Goal: Information Seeking & Learning: Learn about a topic

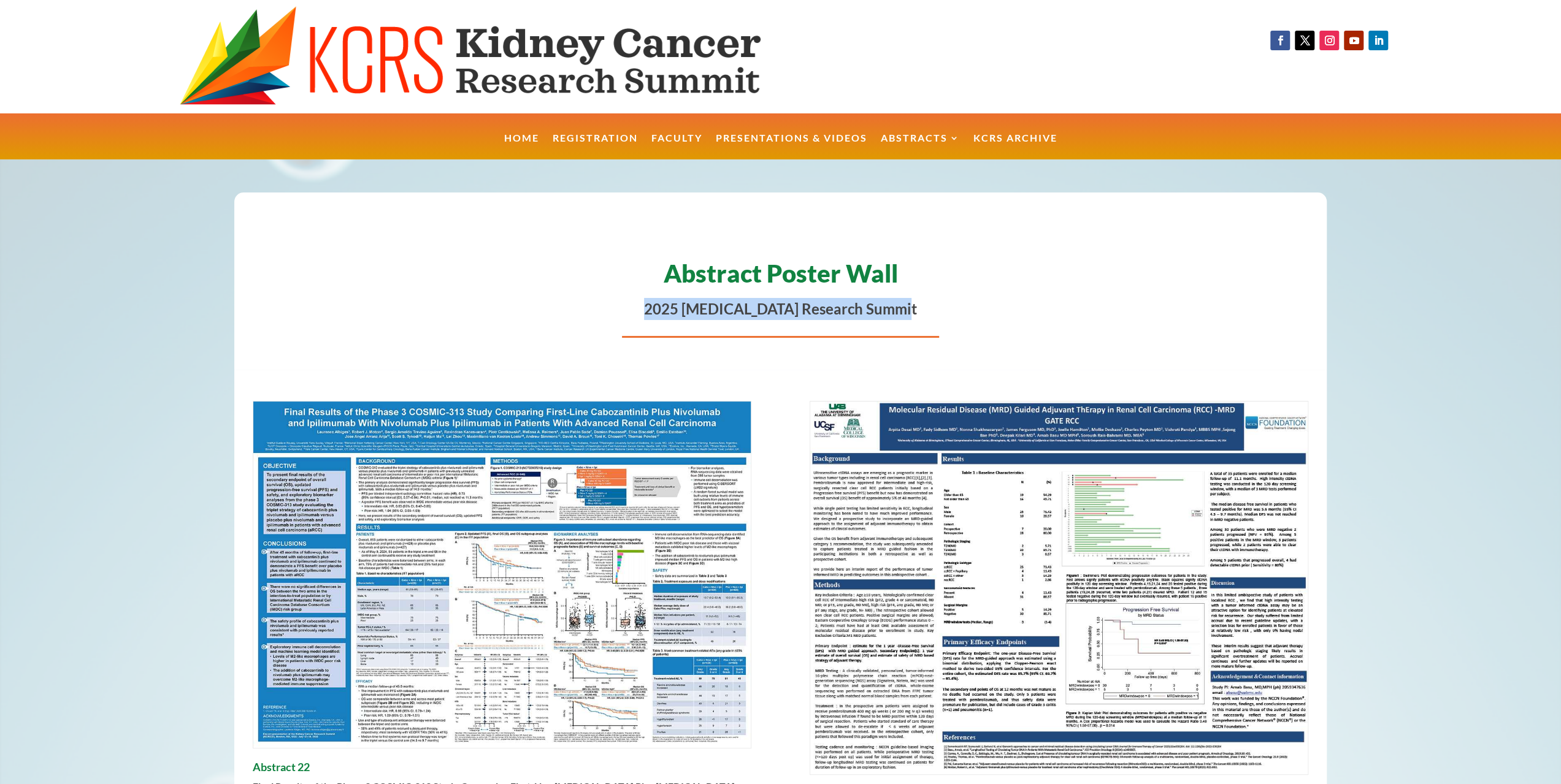
drag, startPoint x: 647, startPoint y: 312, endPoint x: 925, endPoint y: 307, distance: 278.0
click at [925, 307] on p "2025 [MEDICAL_DATA] Research Summit" at bounding box center [781, 309] width 1057 height 22
copy p "2025 [MEDICAL_DATA] Research Summit"
drag, startPoint x: 167, startPoint y: 680, endPoint x: 160, endPoint y: 680, distance: 7.0
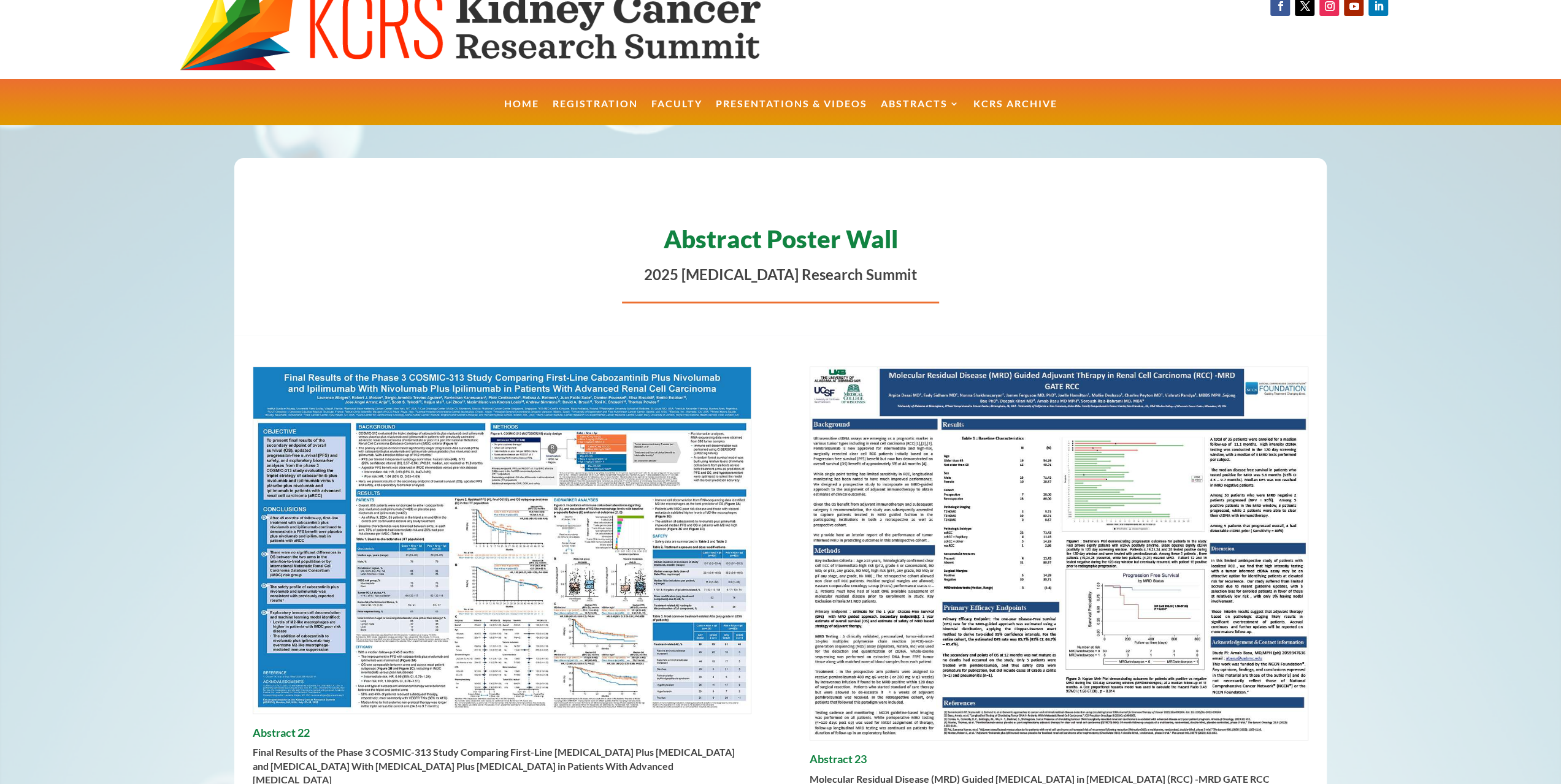
scroll to position [35, 0]
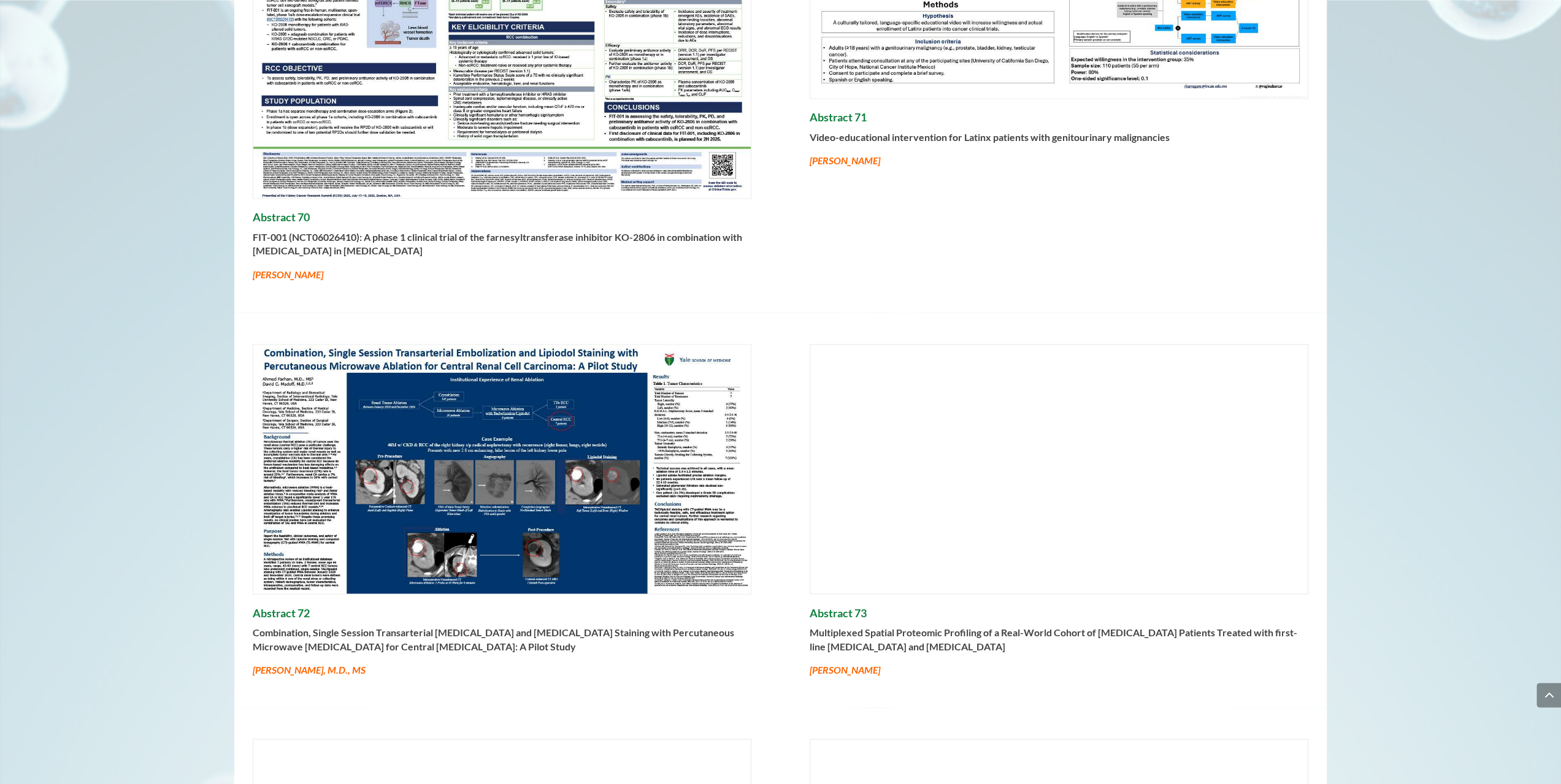
scroll to position [11446, 0]
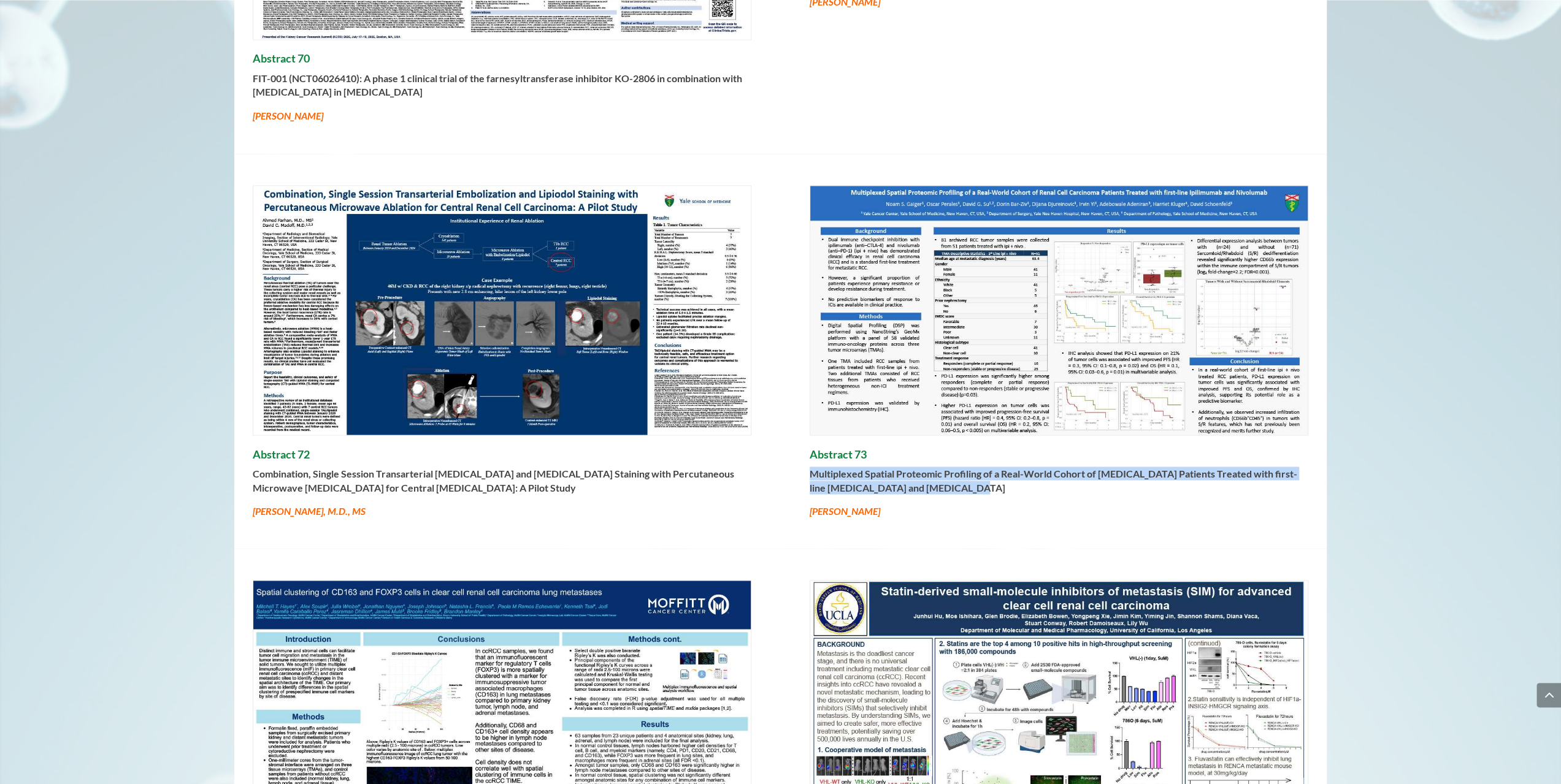
drag, startPoint x: 976, startPoint y: 490, endPoint x: 795, endPoint y: 474, distance: 181.7
click at [795, 474] on div "Abstract 72 Combination, Single Session Transarterial [MEDICAL_DATA] and [MEDIC…" at bounding box center [781, 351] width 1093 height 395
copy strong "Multiplexed Spatial Proteomic Profiling of a Real-World Cohort of [MEDICAL_DATA…"
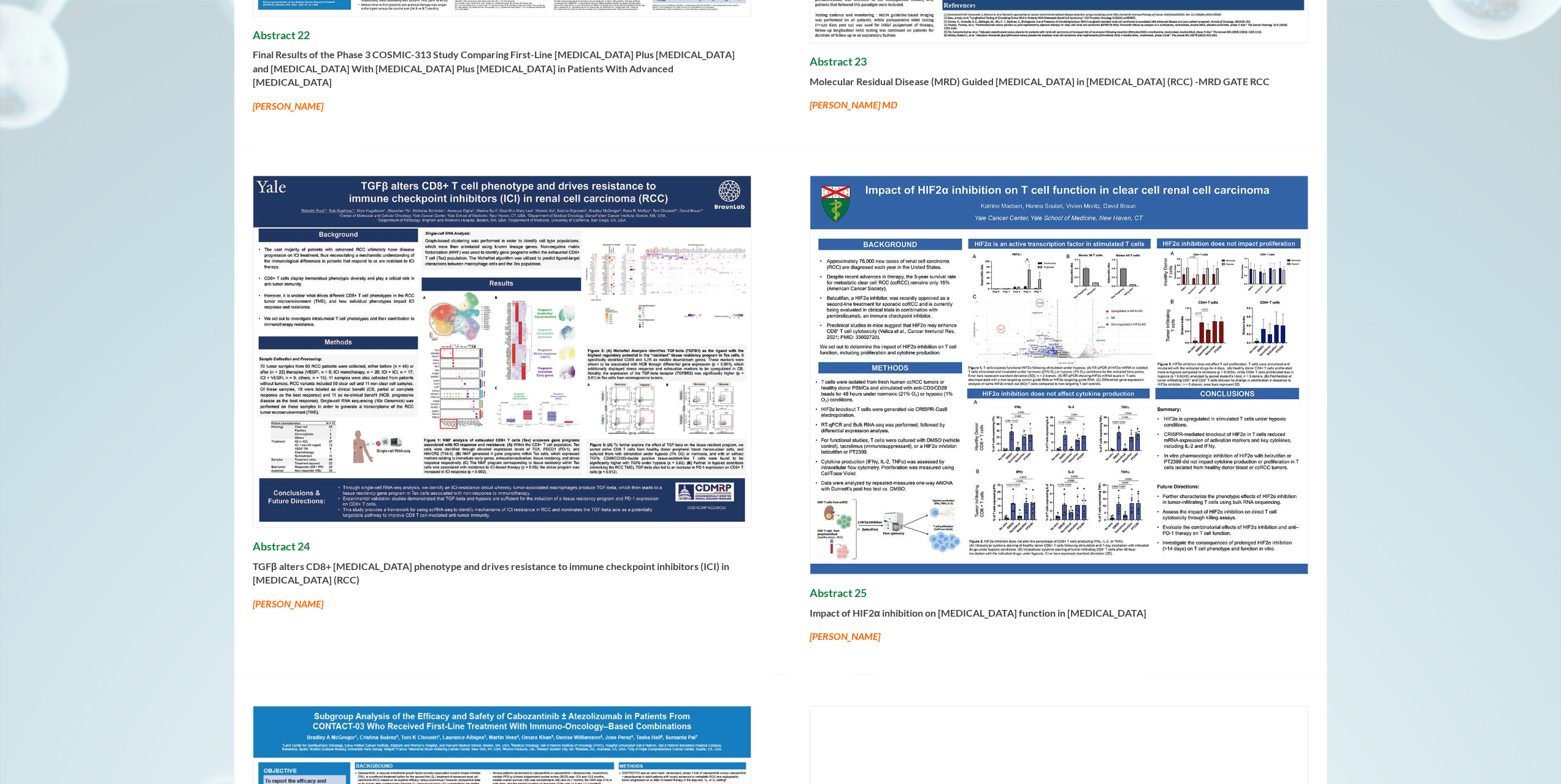
scroll to position [0, 0]
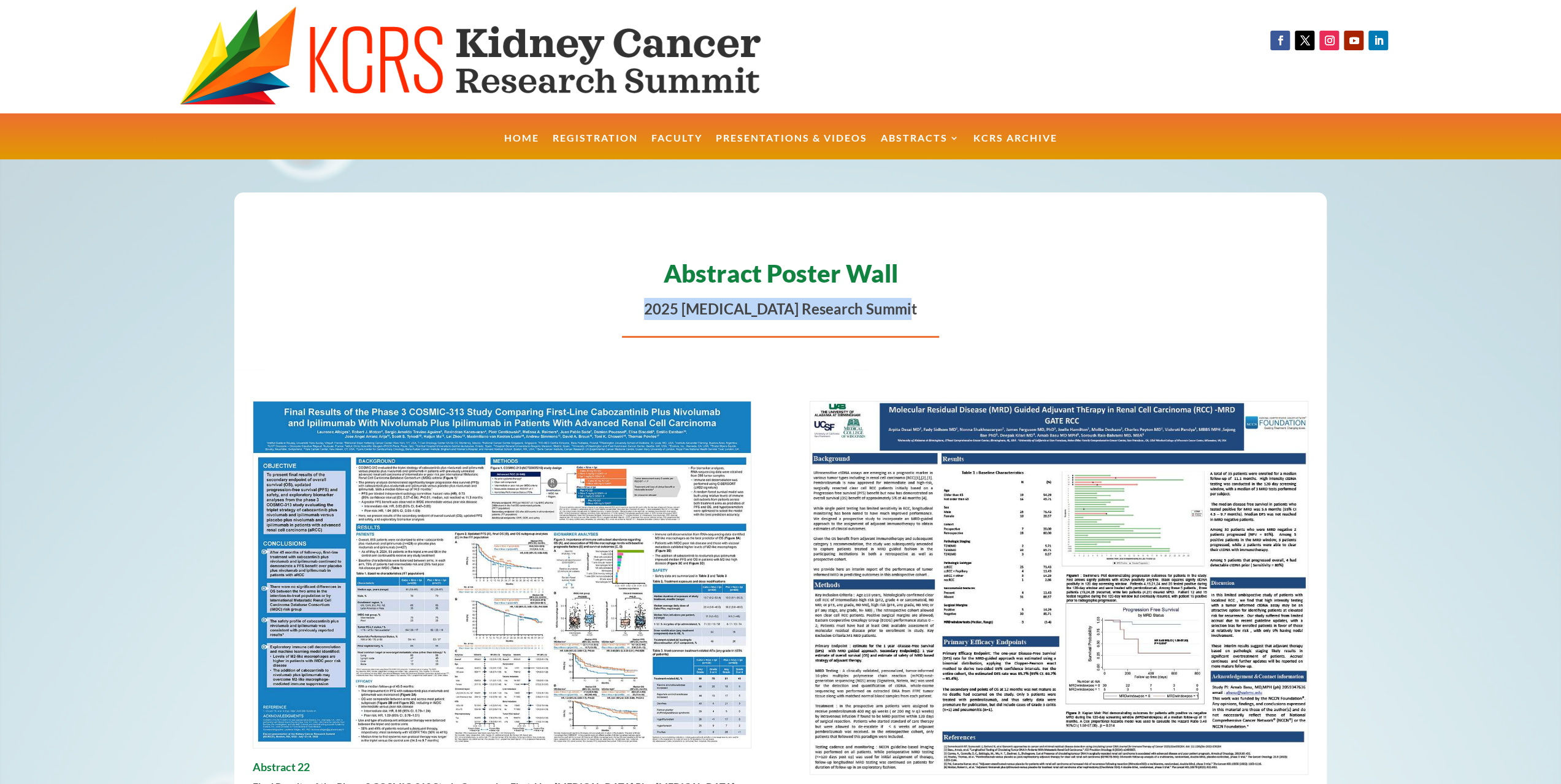
drag, startPoint x: 915, startPoint y: 309, endPoint x: 607, endPoint y: 307, distance: 308.0
click at [607, 307] on p "2025 [MEDICAL_DATA] Research Summit" at bounding box center [781, 309] width 1057 height 22
copy p "2025 [MEDICAL_DATA] Research Summit"
